Goal: Information Seeking & Learning: Learn about a topic

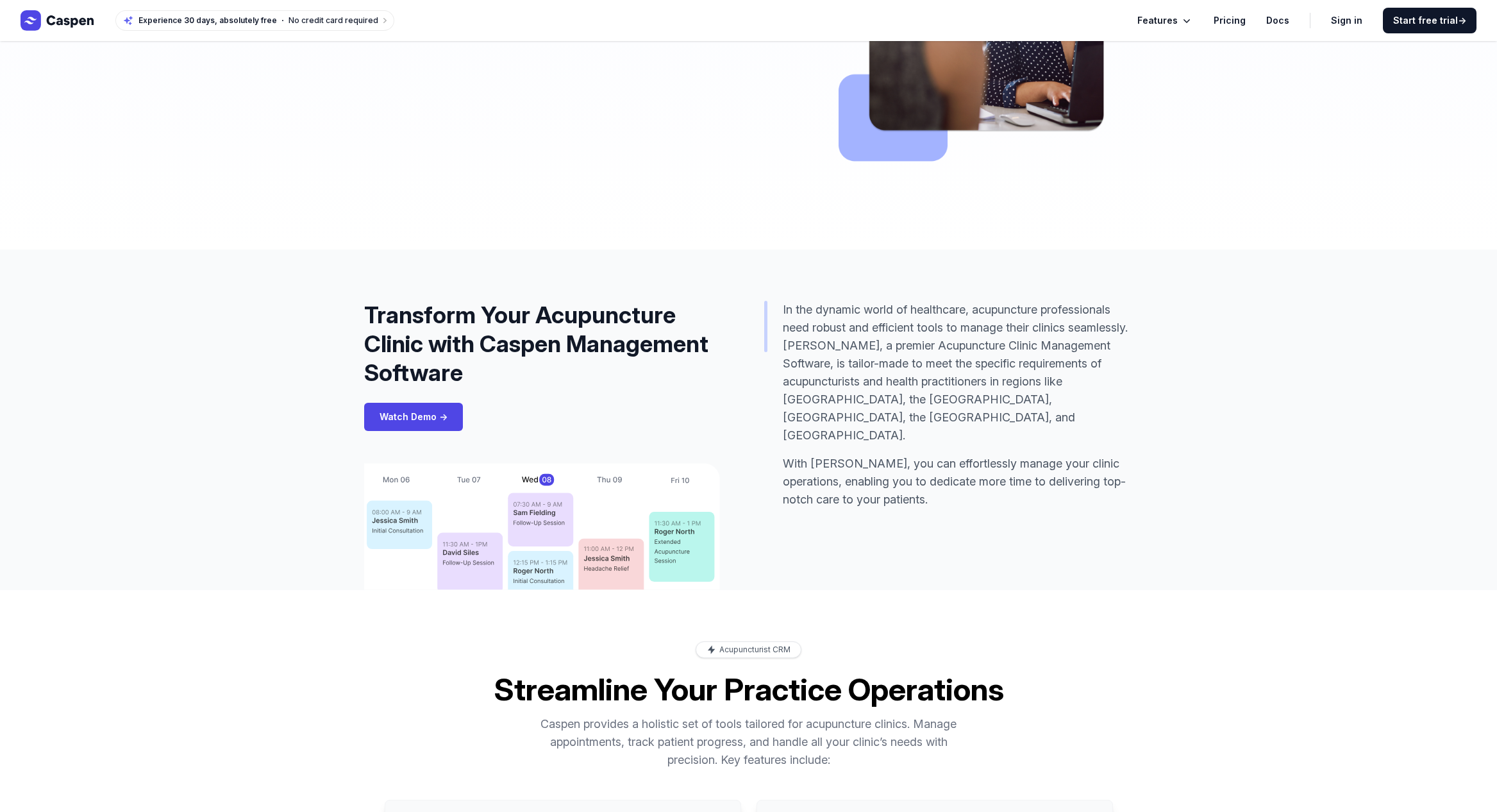
scroll to position [441, 0]
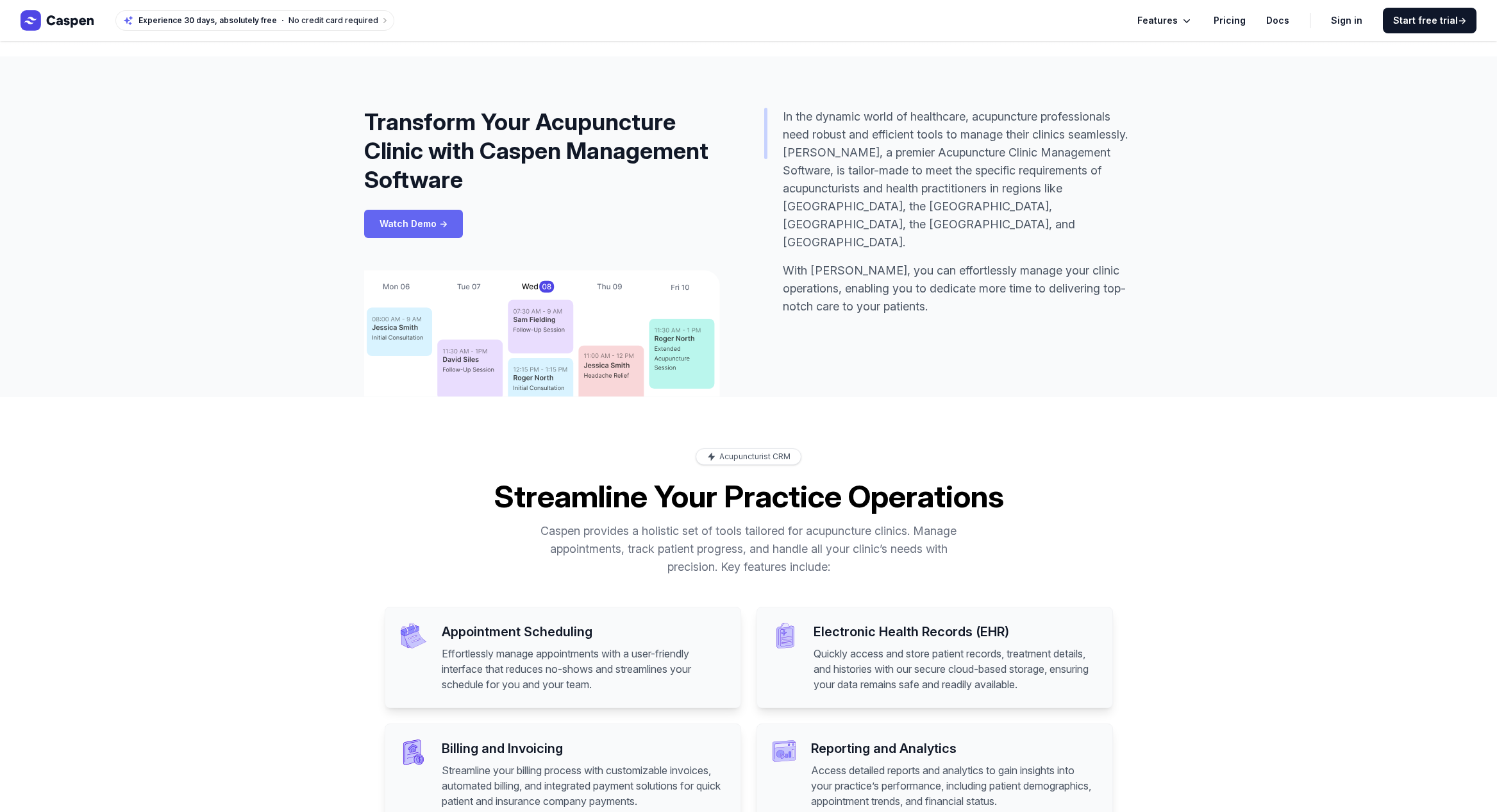
click at [419, 222] on link "Watch Demo →" at bounding box center [414, 224] width 99 height 28
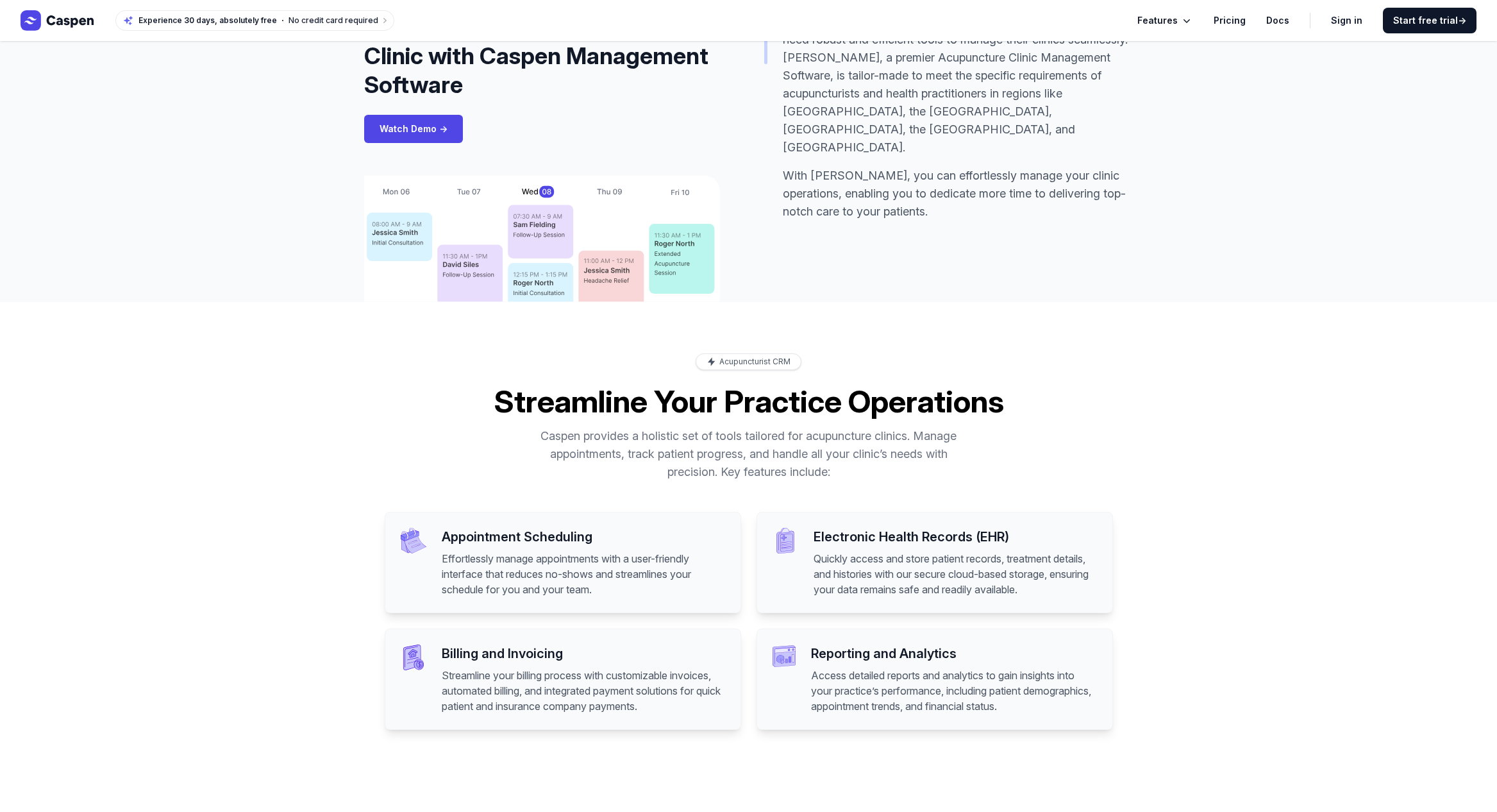
scroll to position [277, 0]
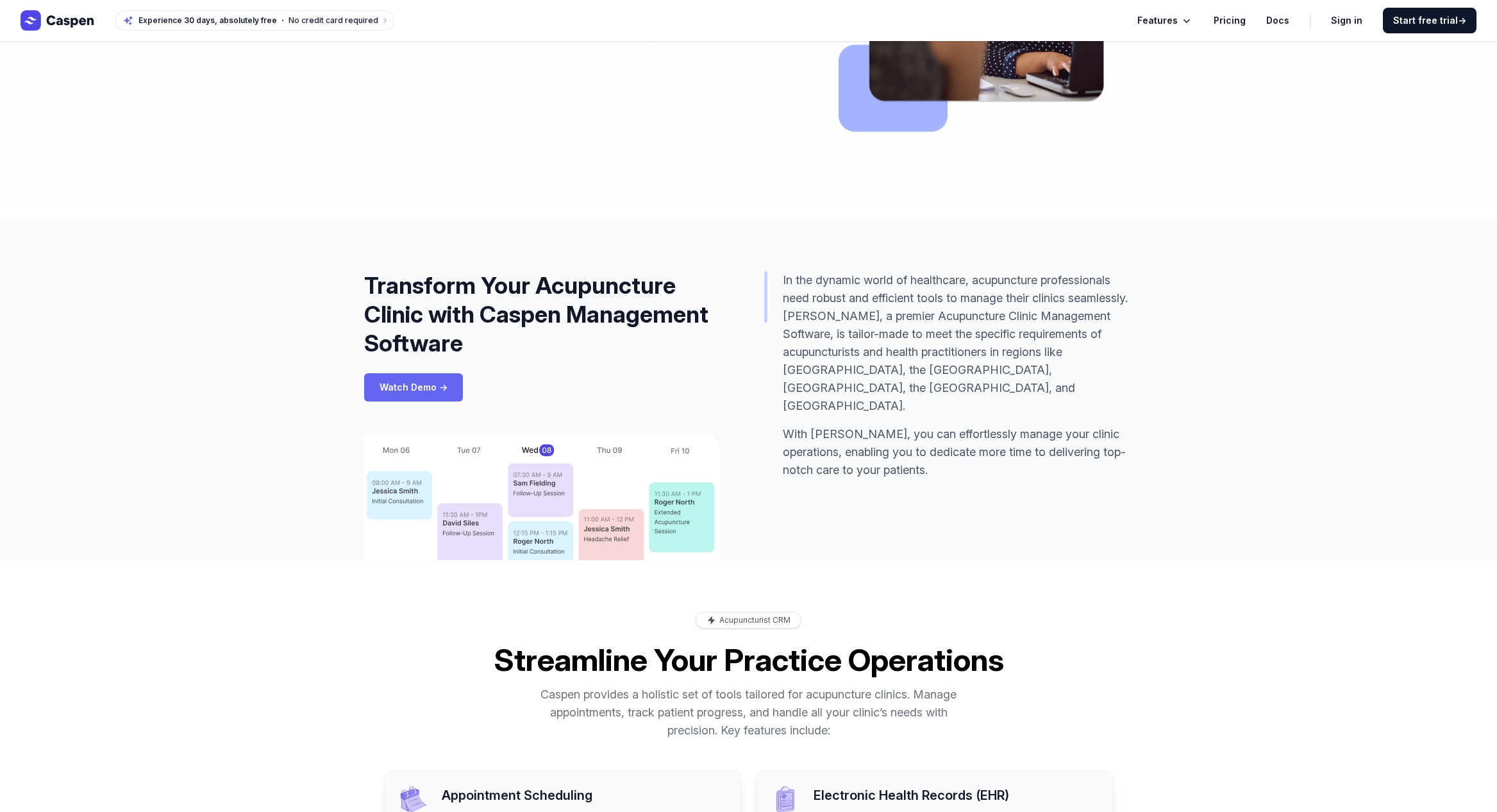
click at [412, 386] on link "Watch Demo →" at bounding box center [414, 387] width 99 height 28
click at [411, 386] on link "Watch Demo →" at bounding box center [414, 387] width 99 height 28
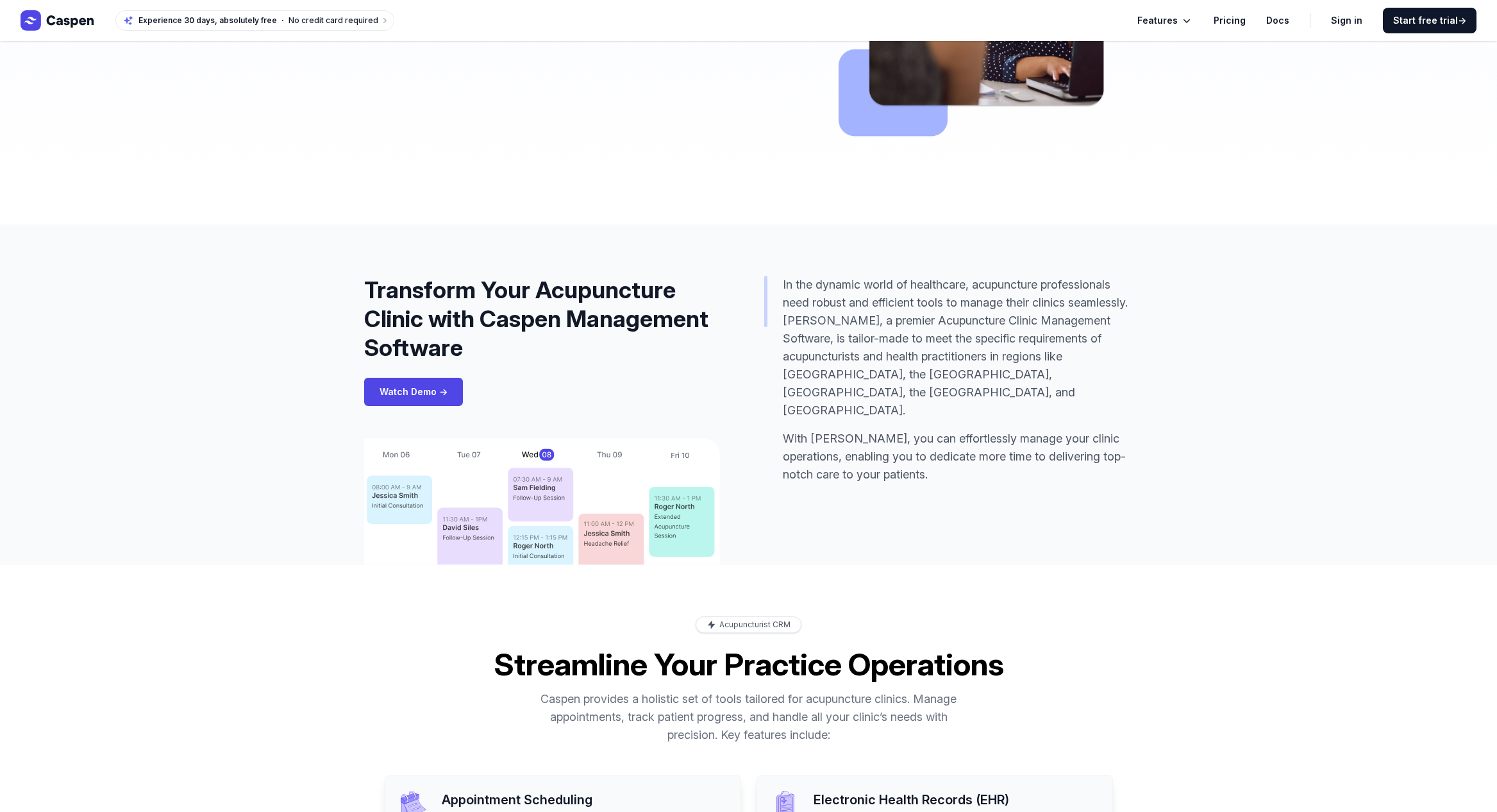
scroll to position [0, 0]
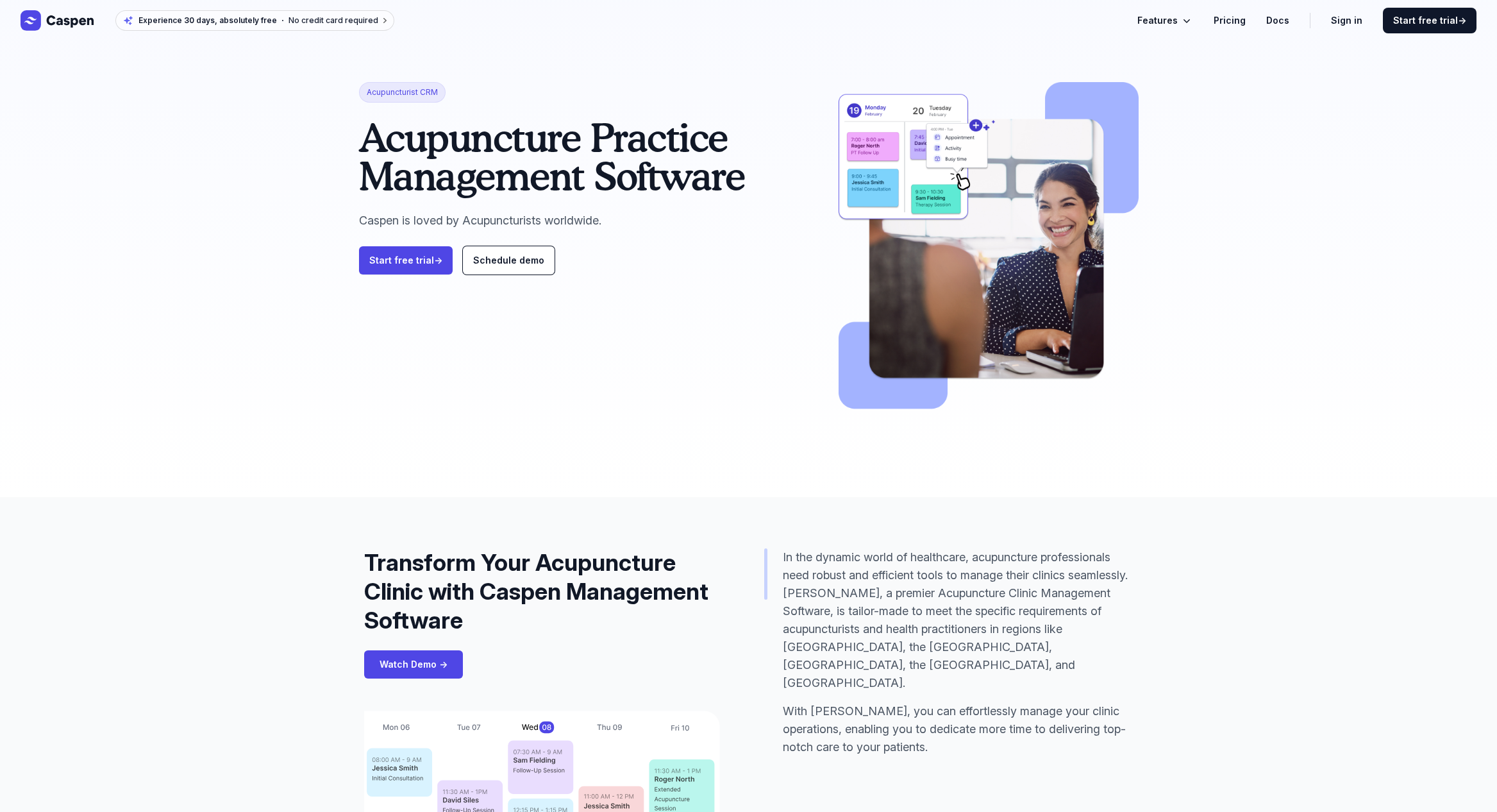
click at [269, 24] on span "Experience 30 days, absolutely free" at bounding box center [208, 20] width 138 height 10
click at [482, 266] on link "Schedule demo" at bounding box center [508, 260] width 91 height 28
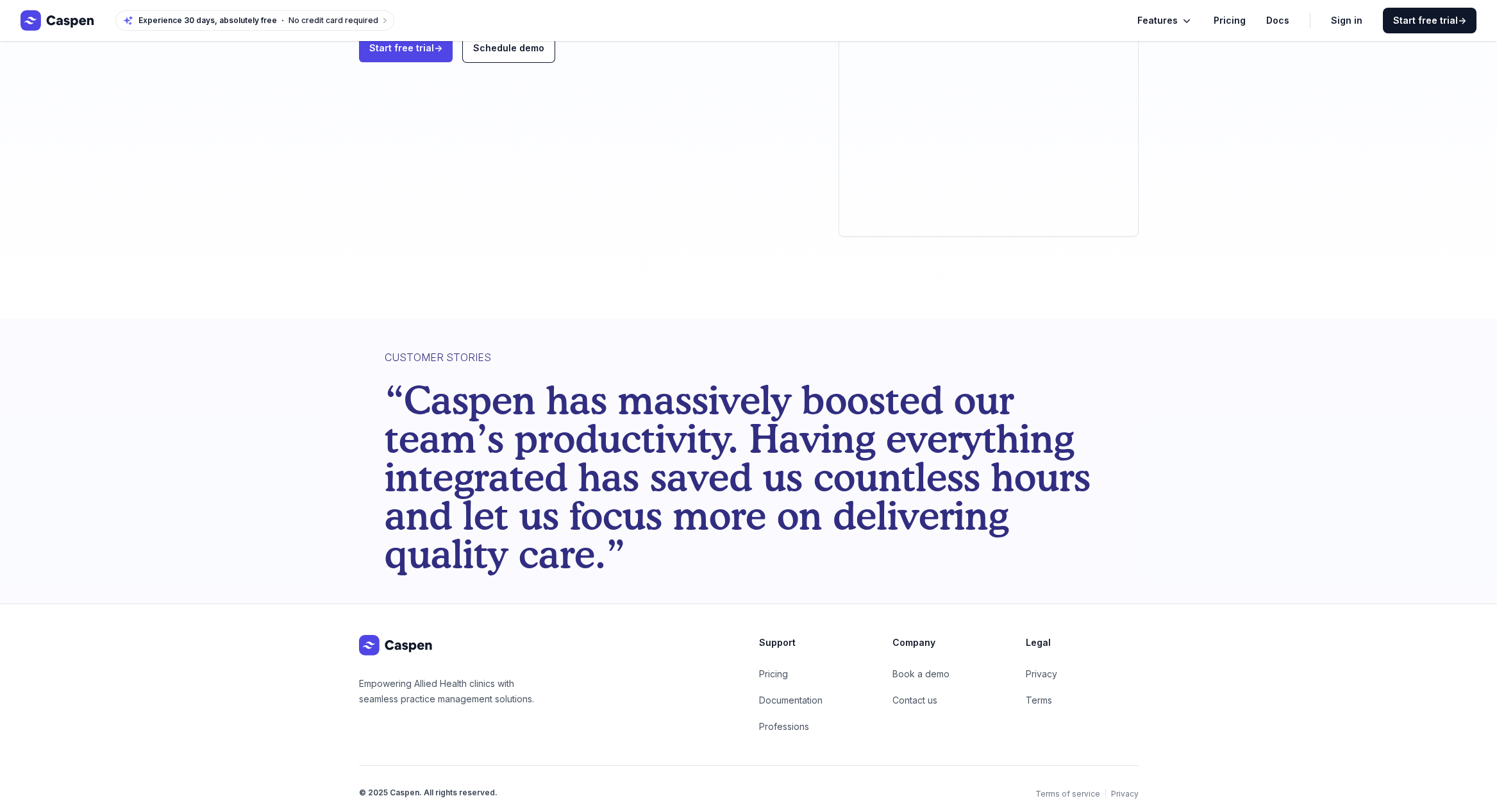
scroll to position [241, 0]
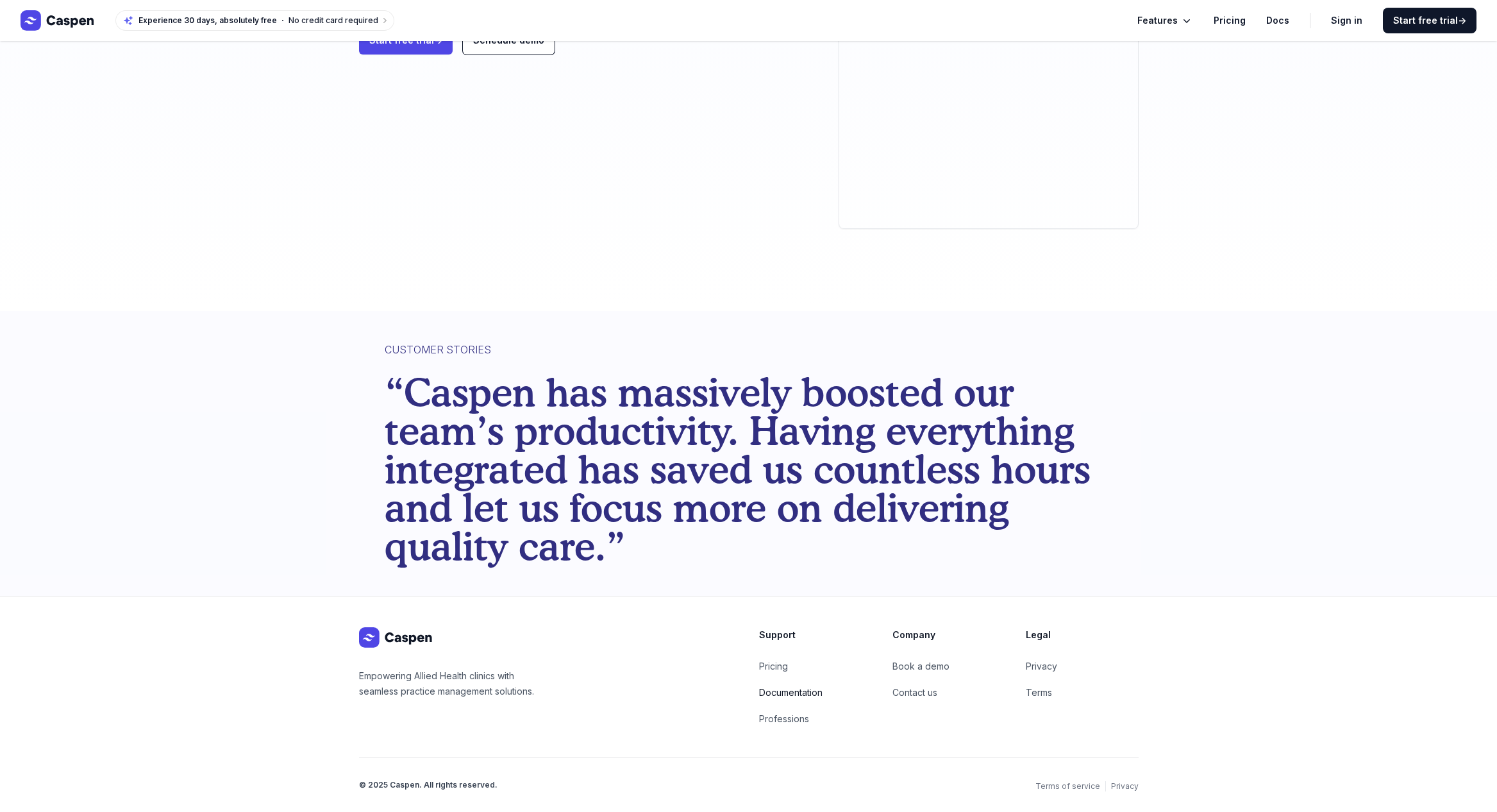
click at [792, 694] on link "Documentation" at bounding box center [791, 692] width 63 height 11
click at [1176, 17] on span "Features" at bounding box center [1157, 20] width 40 height 15
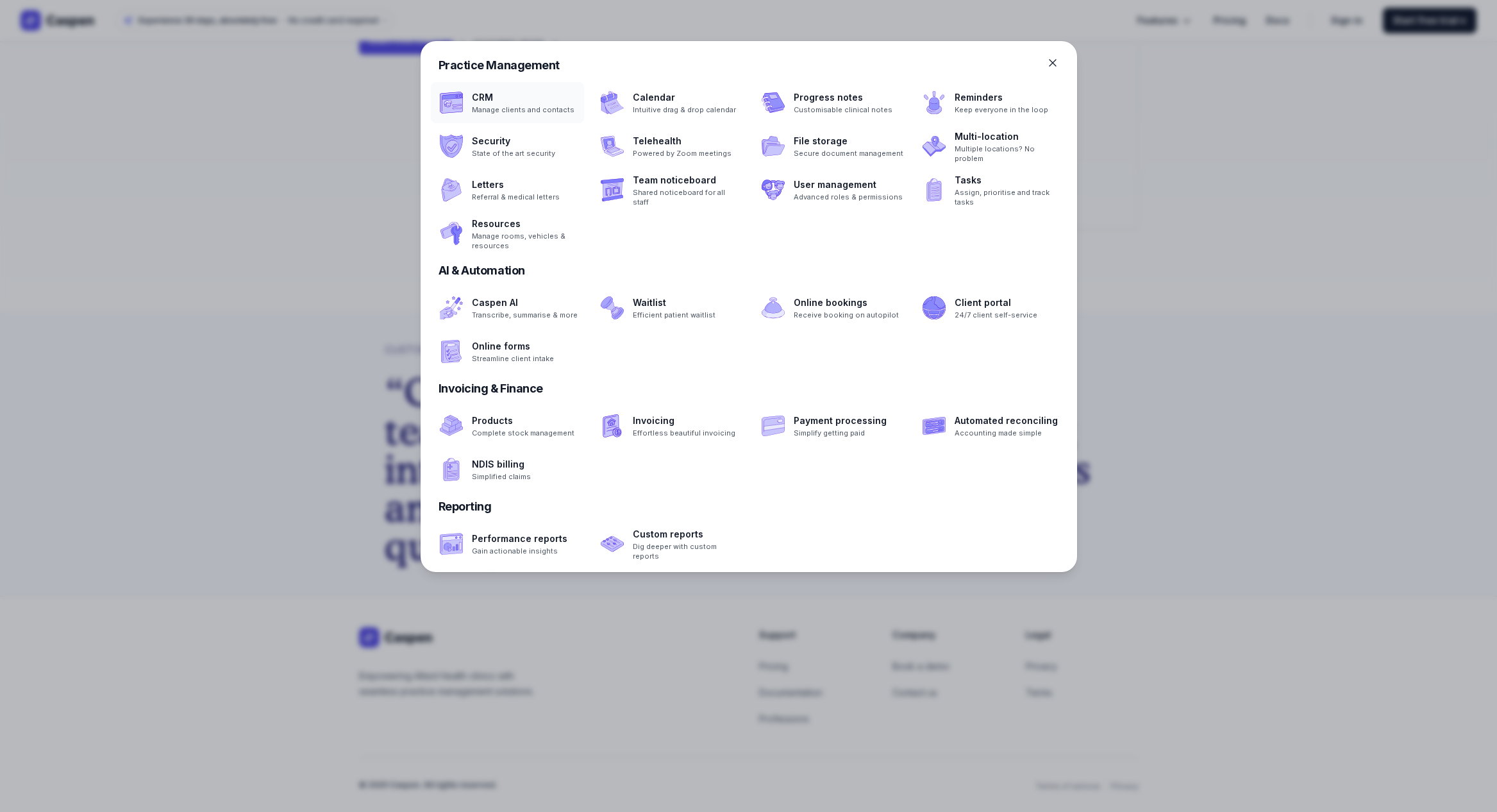
click at [509, 97] on span at bounding box center [507, 102] width 153 height 41
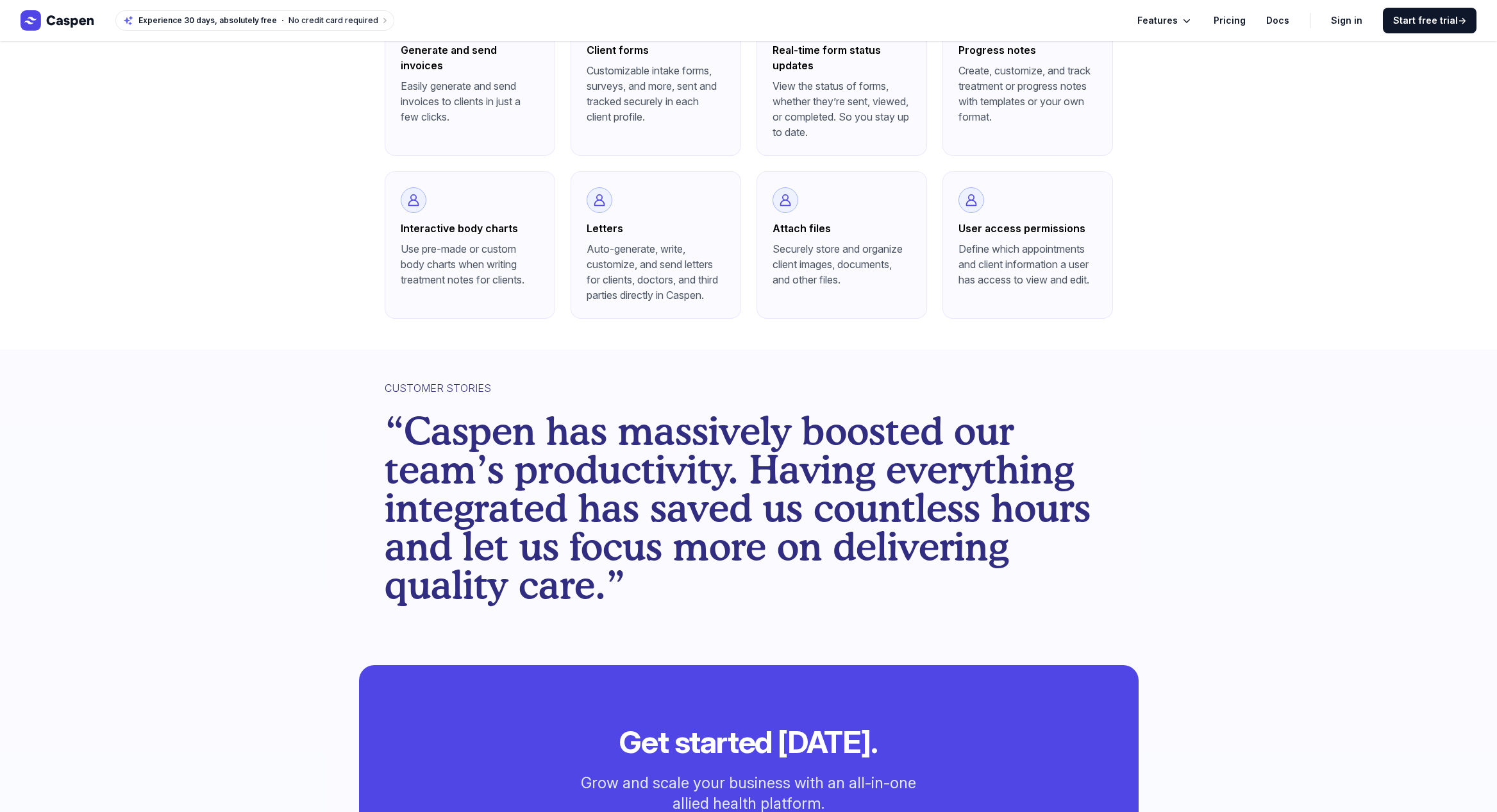
scroll to position [1717, 0]
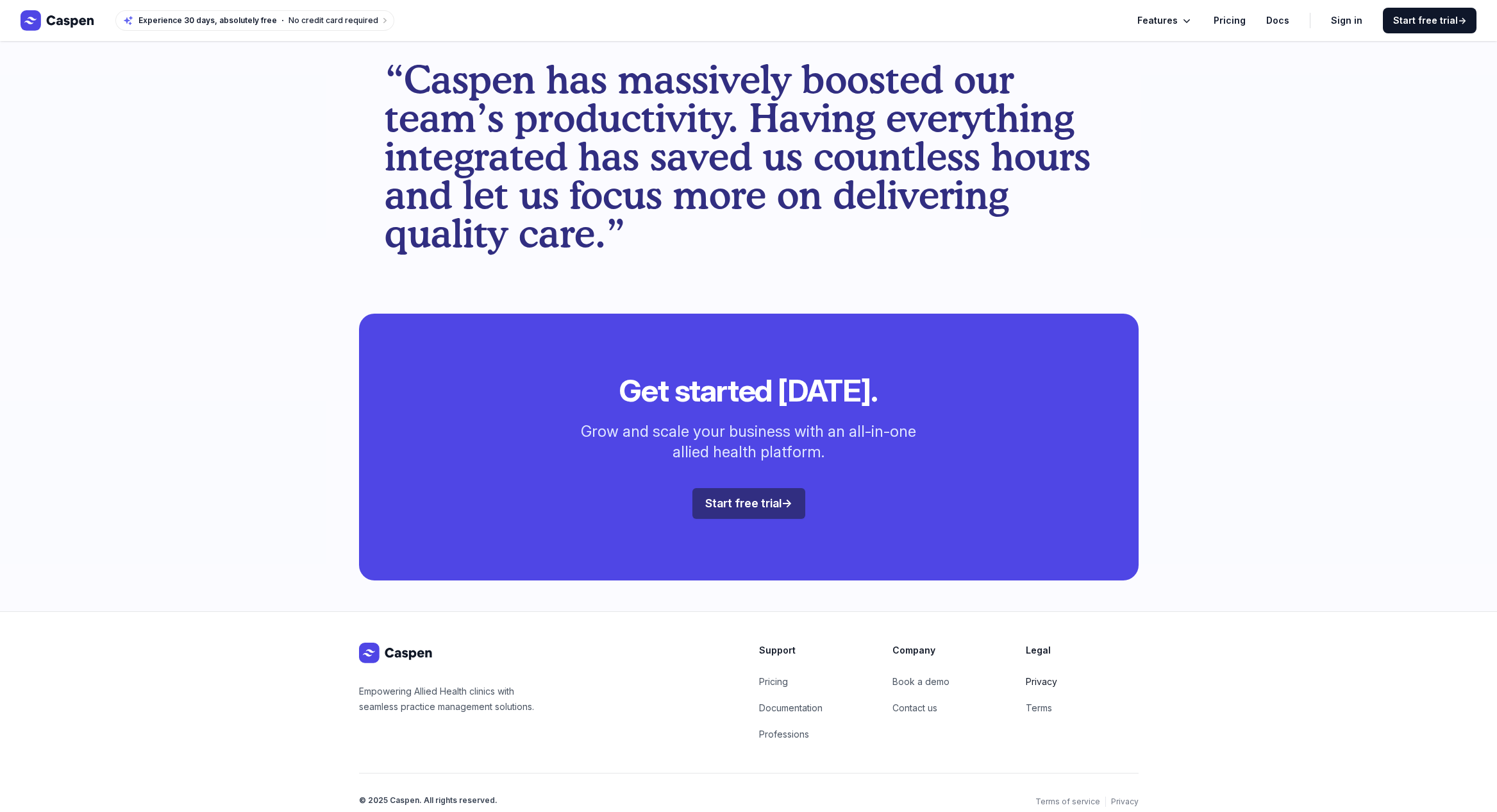
click at [1042, 676] on link "Privacy" at bounding box center [1042, 681] width 32 height 11
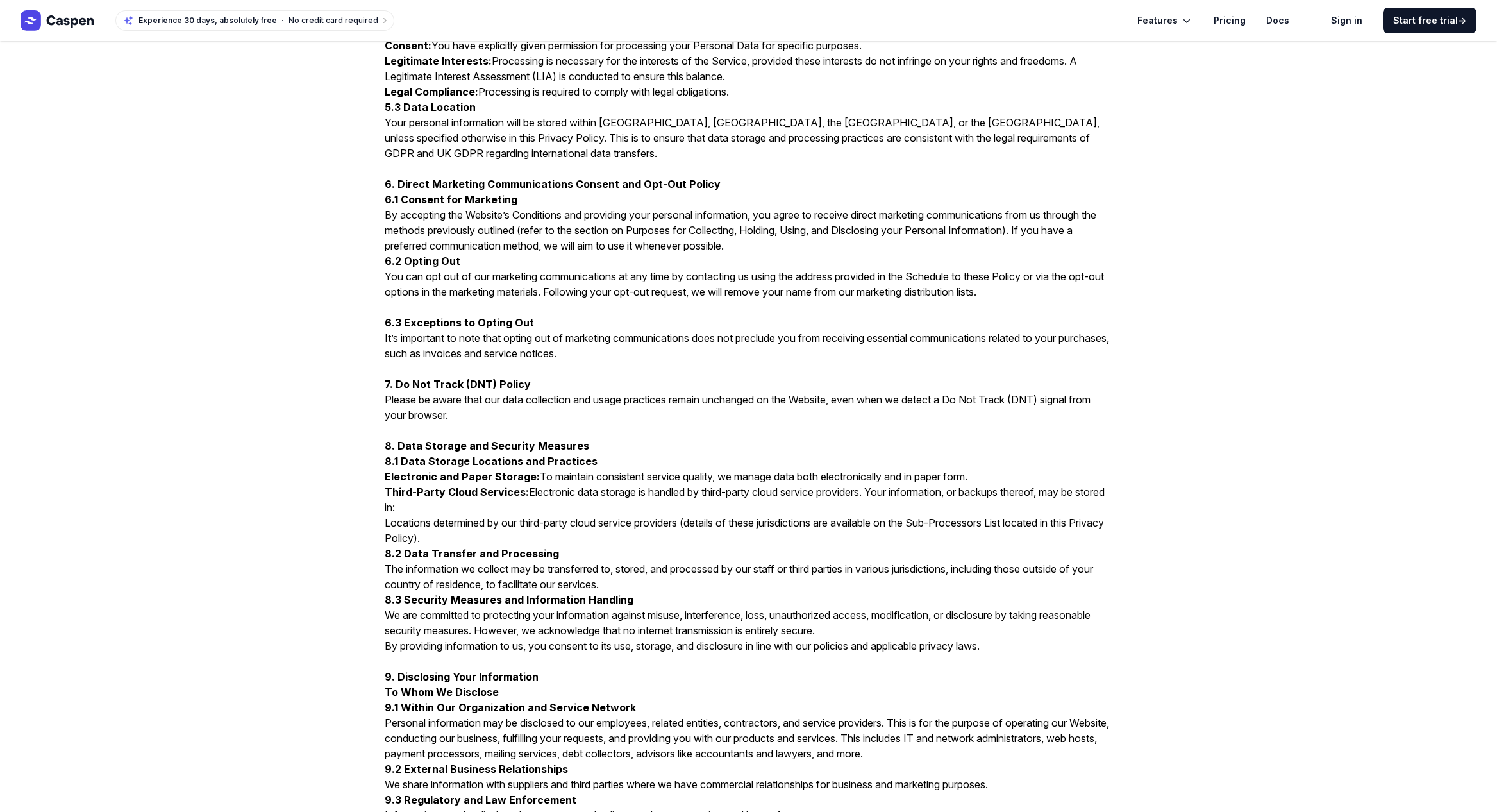
scroll to position [3301, 0]
